Goal: Transaction & Acquisition: Purchase product/service

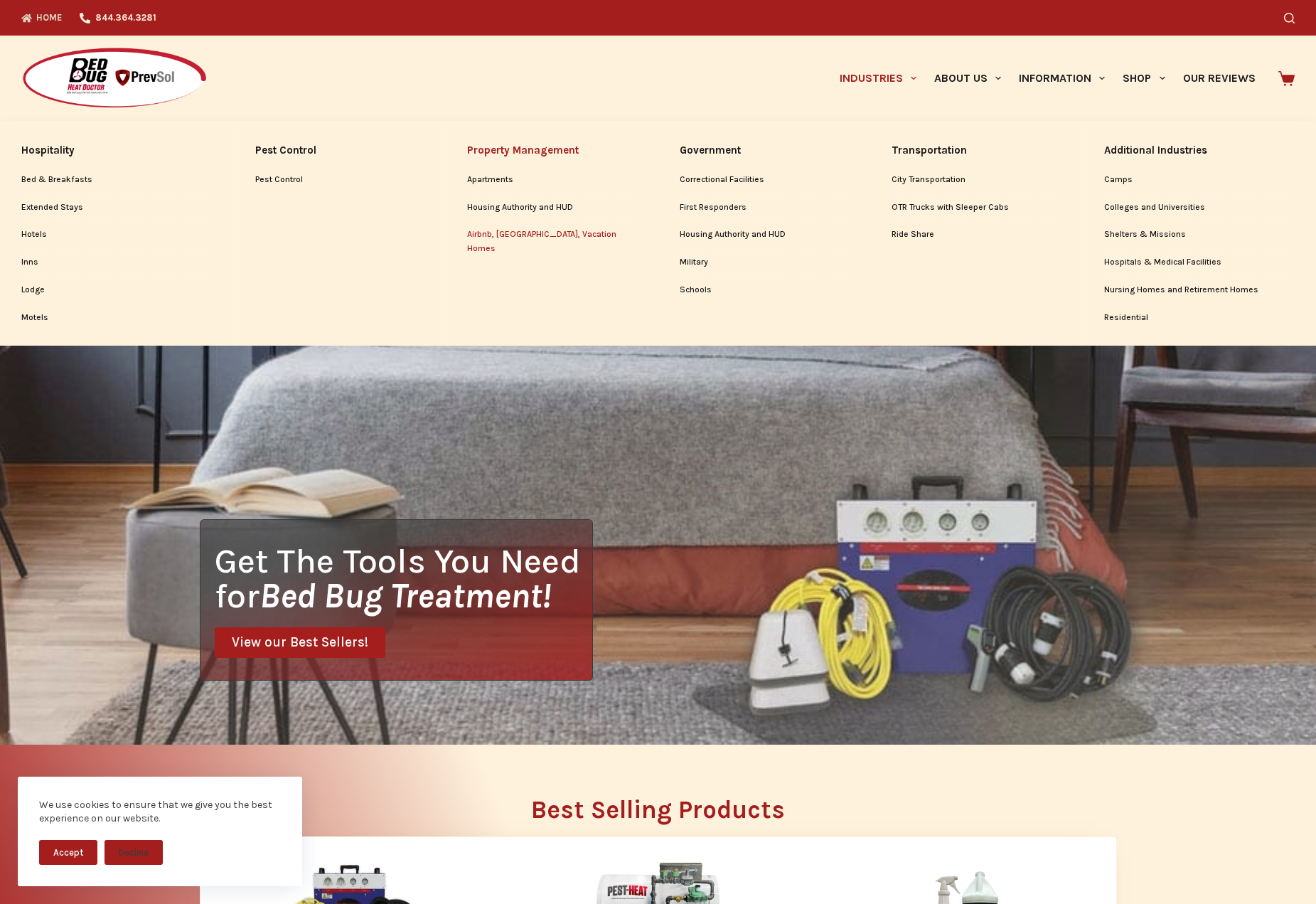
click at [499, 233] on link "Airbnb, [GEOGRAPHIC_DATA], Vacation Homes" at bounding box center [552, 241] width 169 height 41
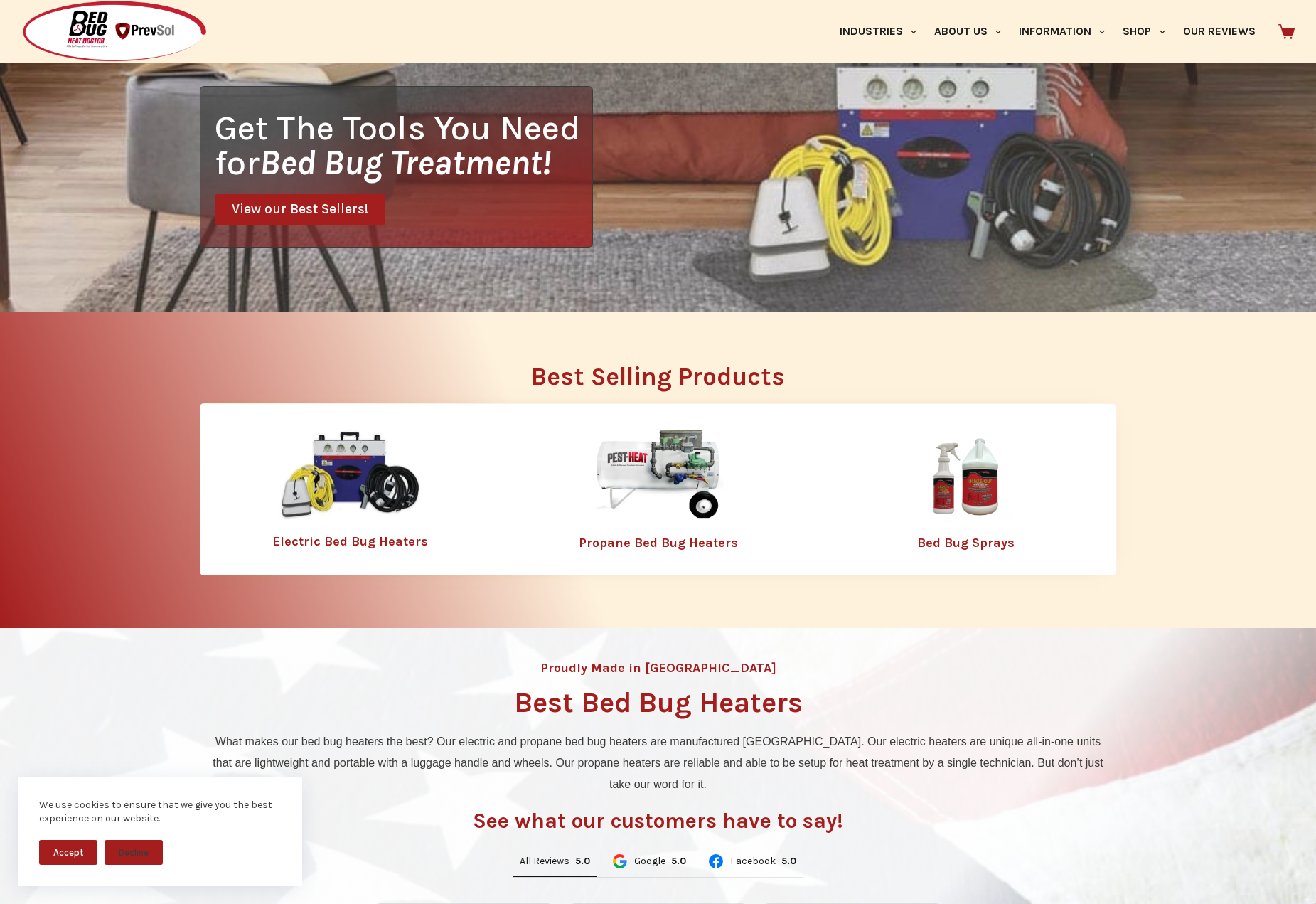
scroll to position [465, 0]
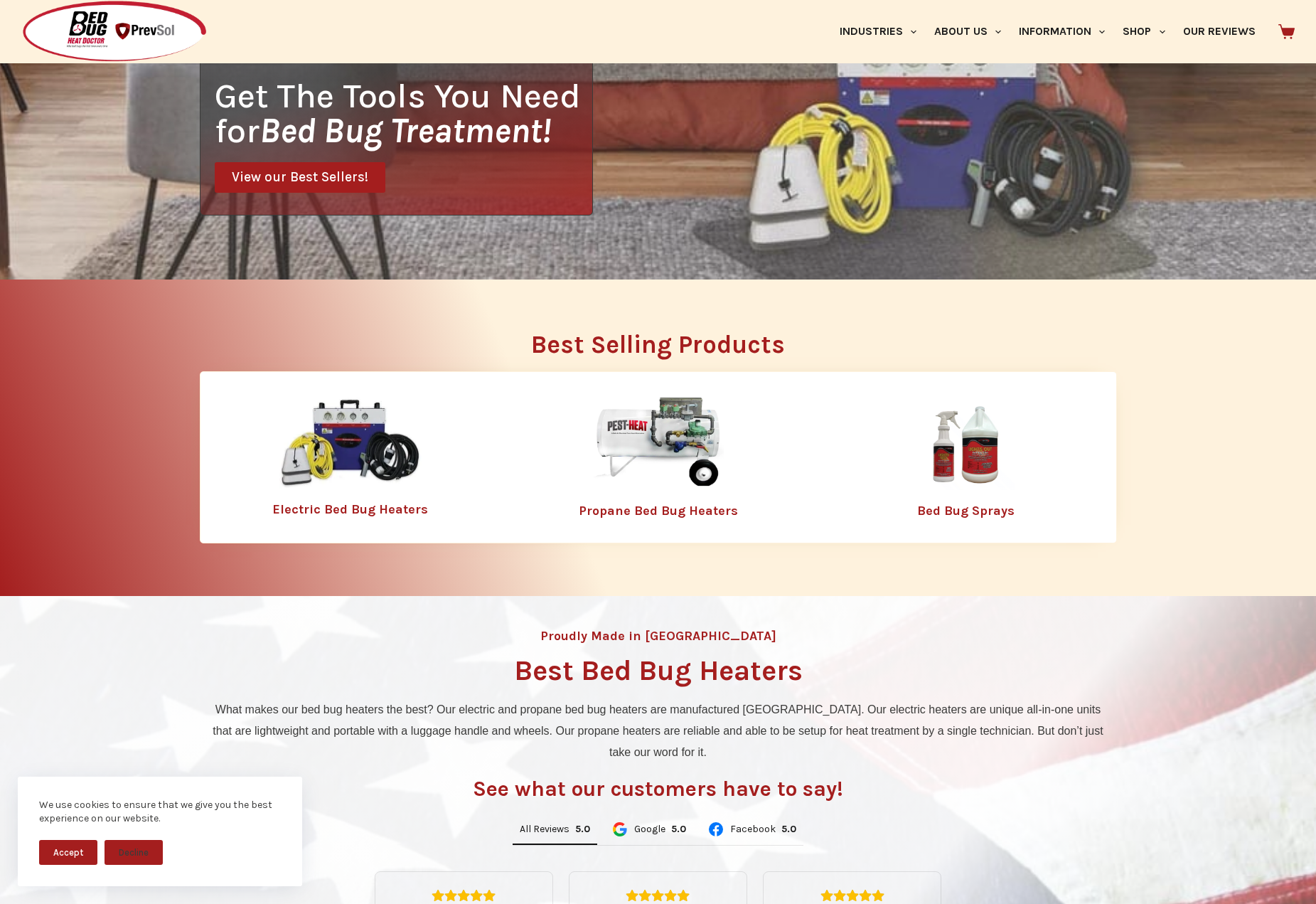
click at [681, 450] on img at bounding box center [658, 443] width 185 height 93
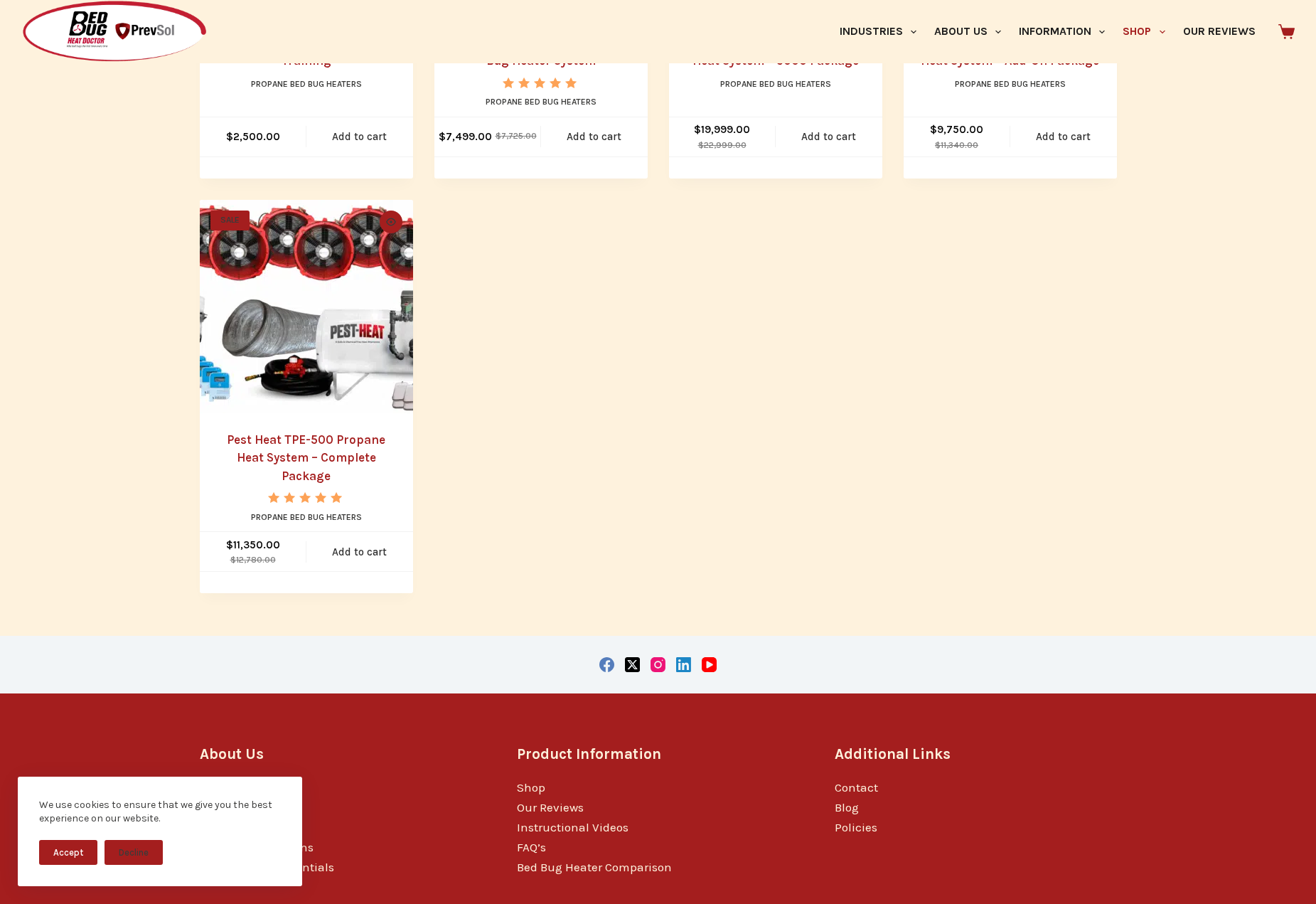
scroll to position [1018, 0]
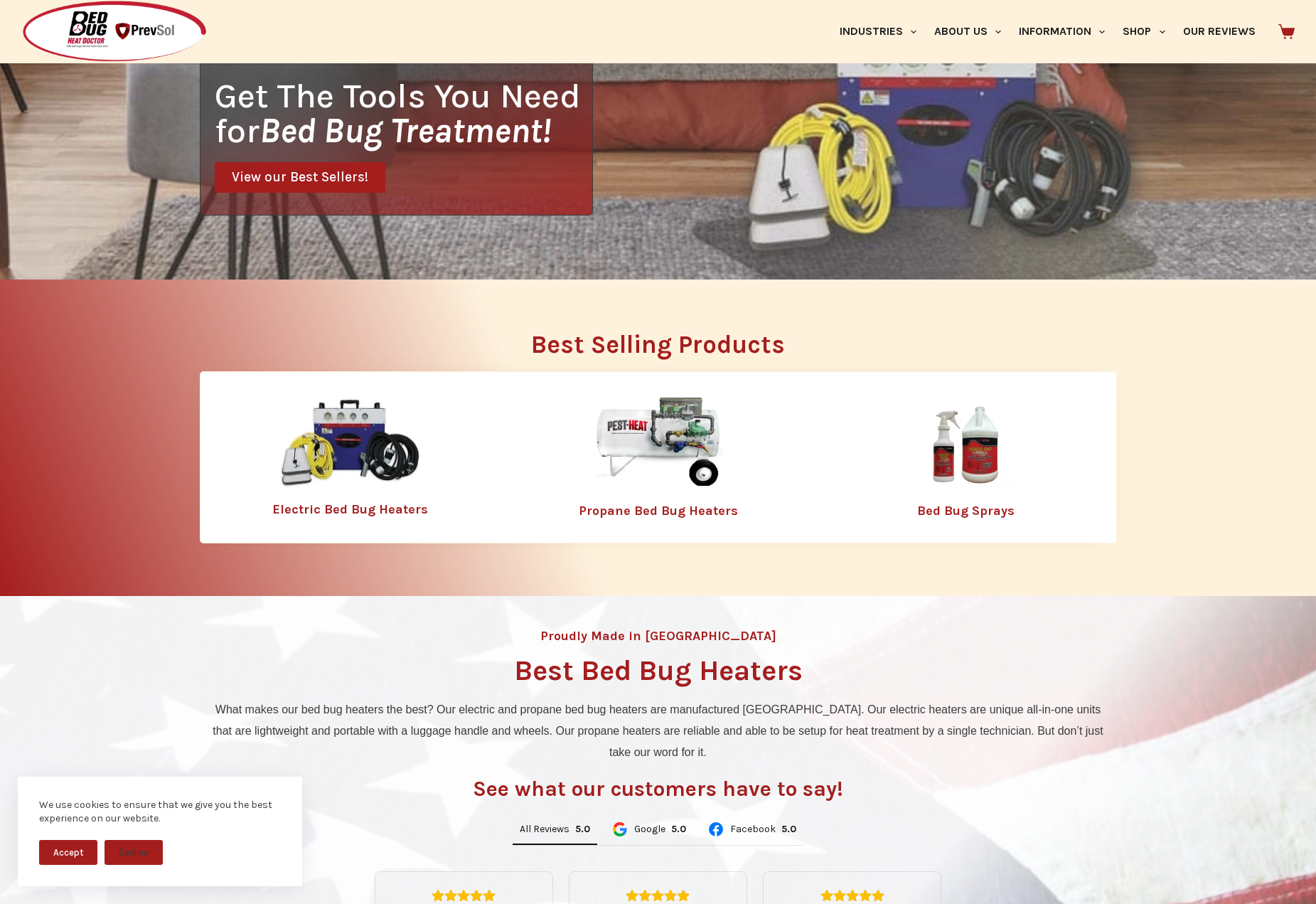
click at [662, 433] on img at bounding box center [658, 443] width 185 height 93
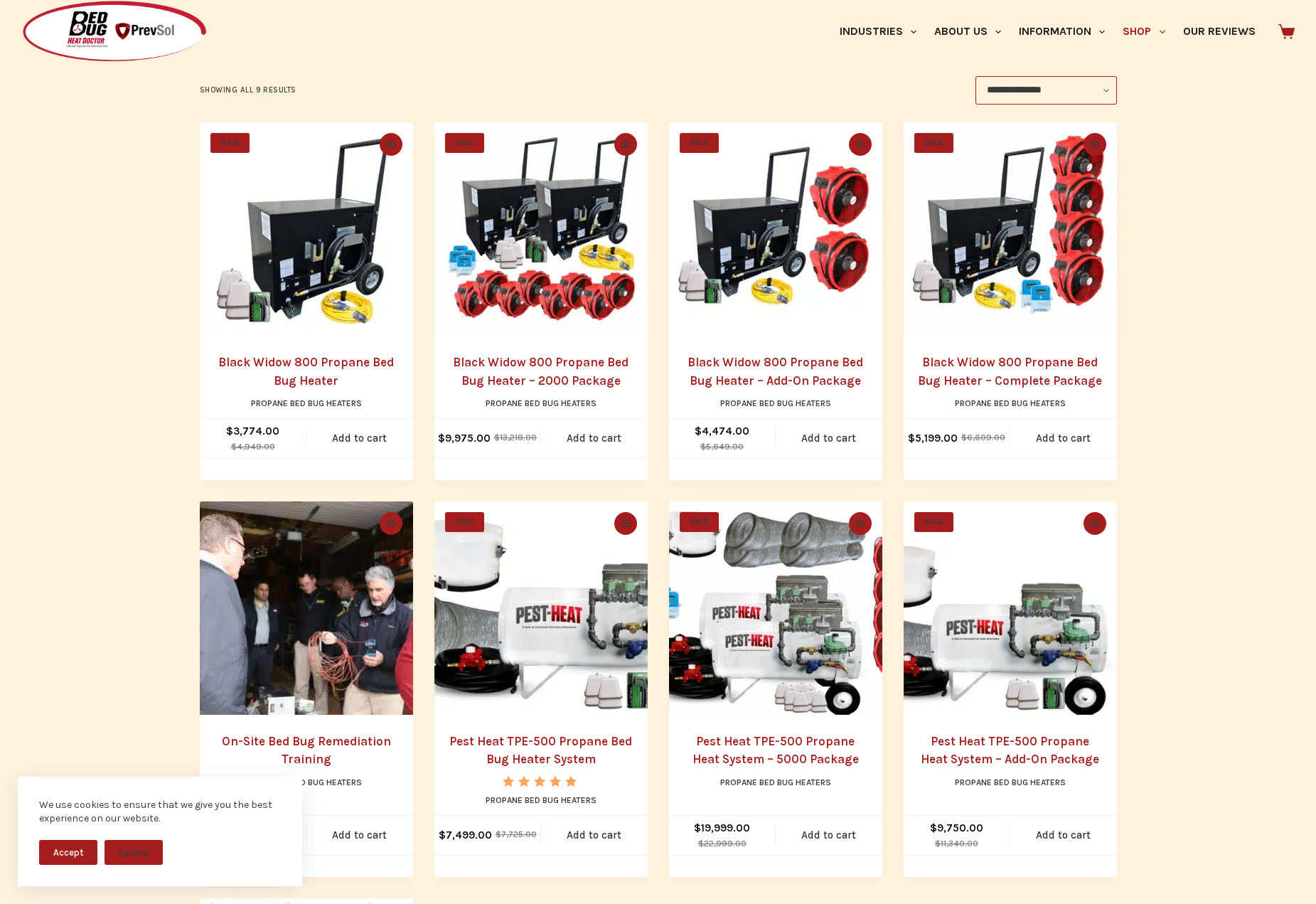
scroll to position [266, 0]
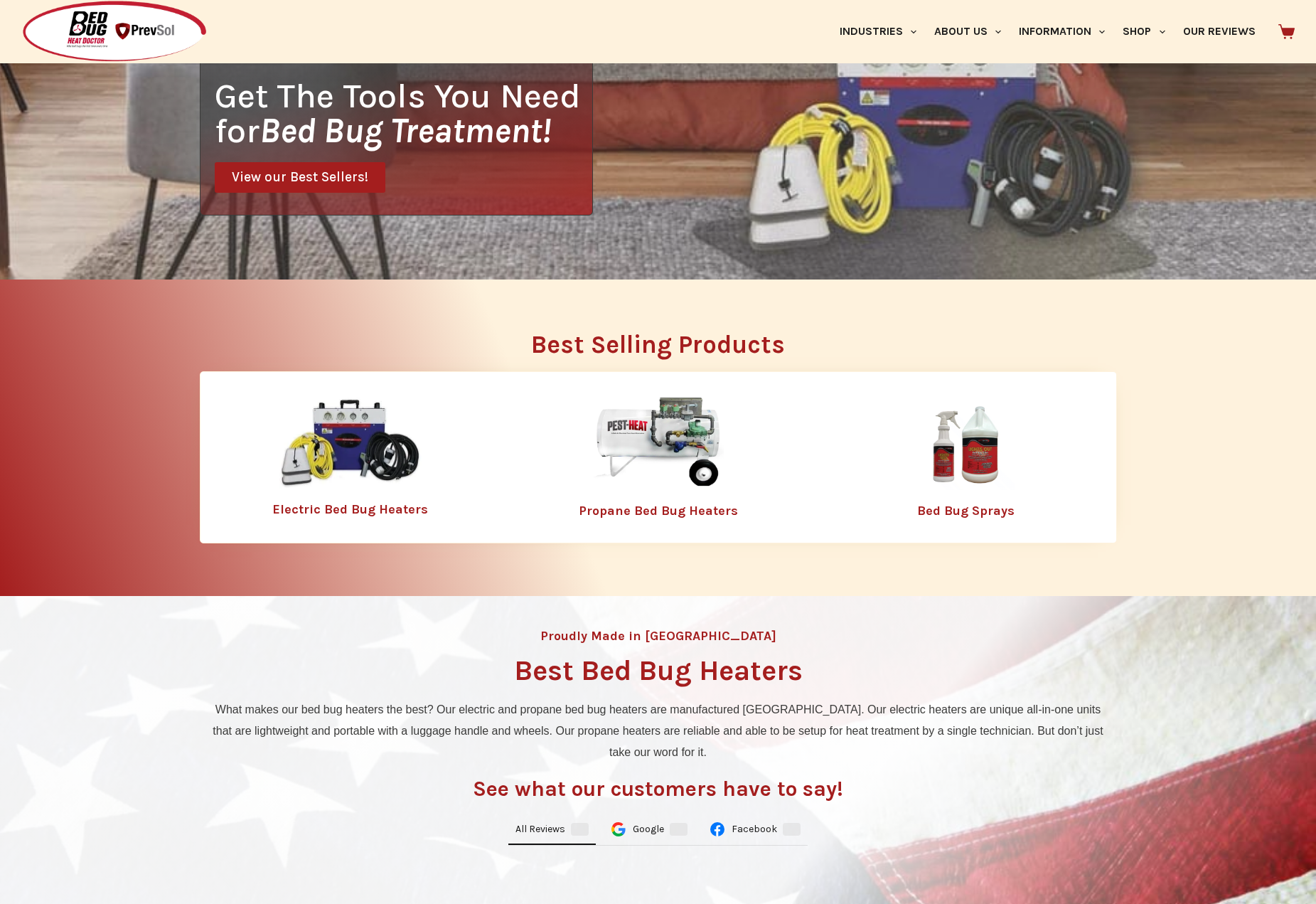
scroll to position [465, 0]
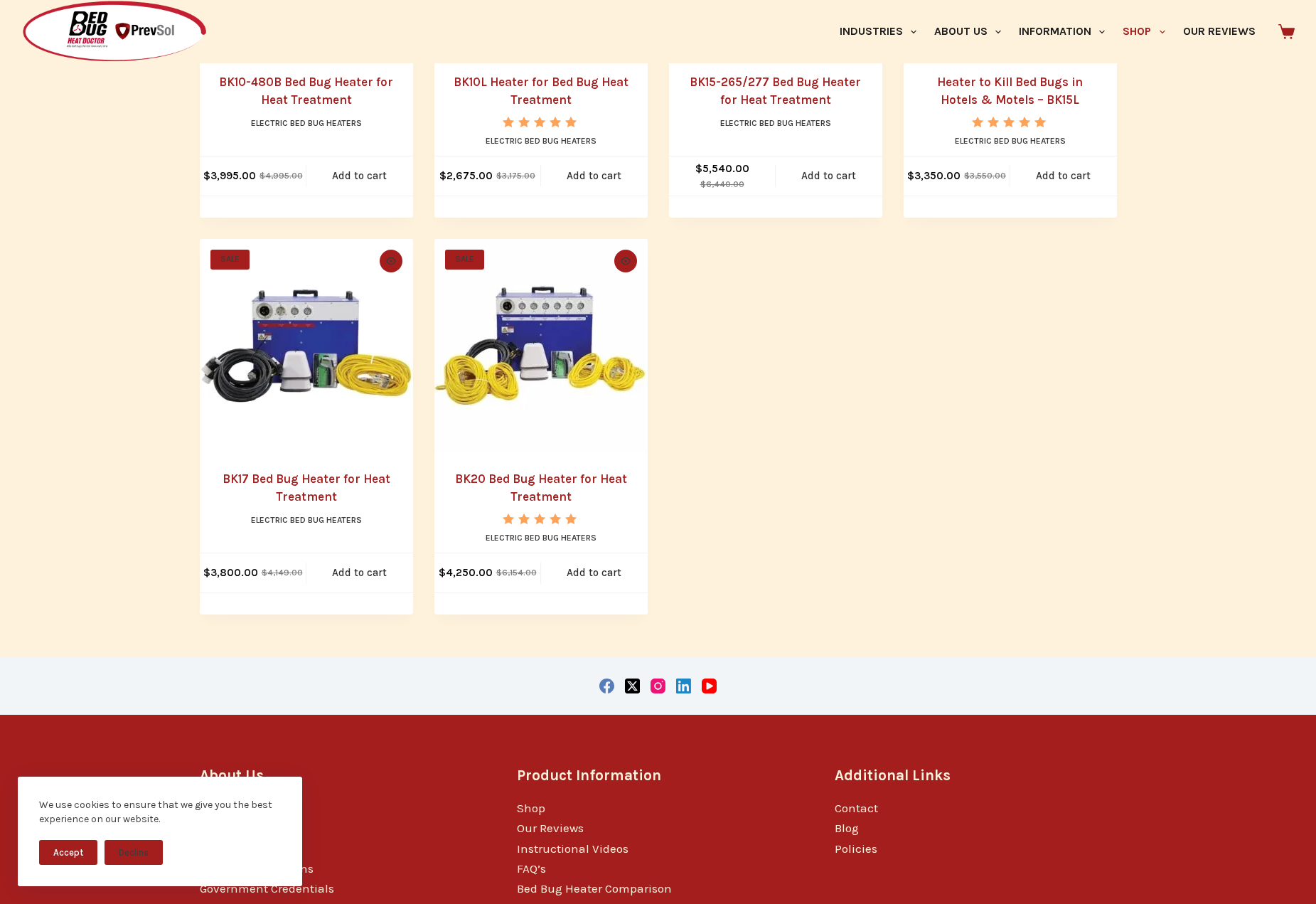
scroll to position [1065, 0]
